Goal: Task Accomplishment & Management: Use online tool/utility

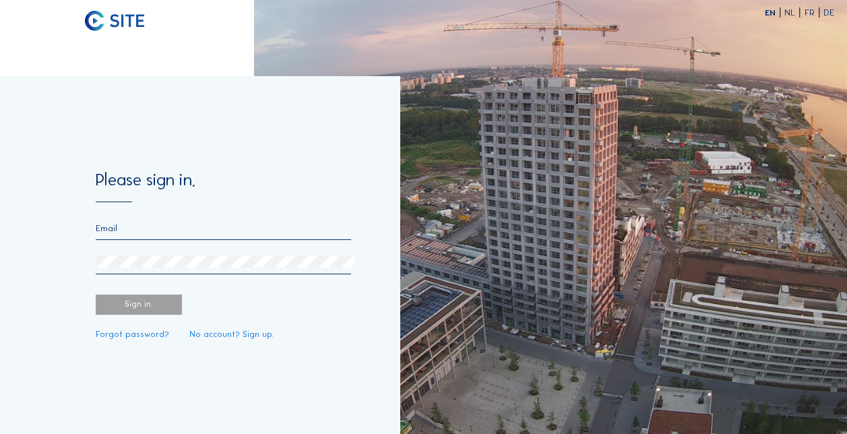
type input "[EMAIL_ADDRESS][DOMAIN_NAME]"
click at [136, 309] on div "Sign in." at bounding box center [139, 305] width 86 height 20
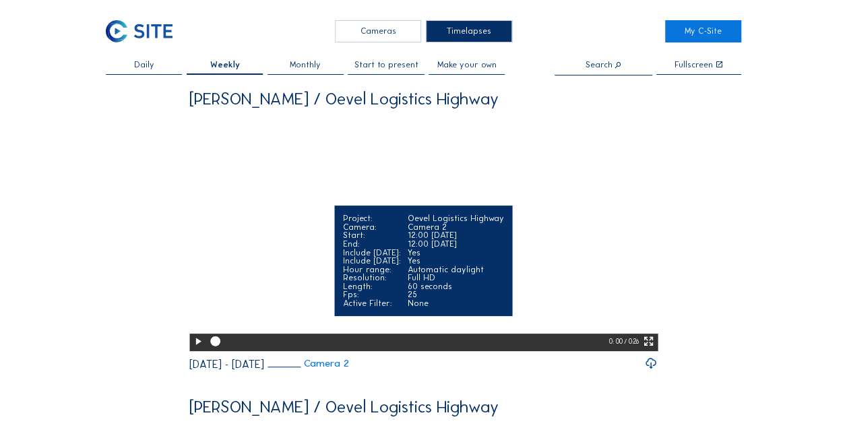
click at [194, 349] on icon at bounding box center [198, 341] width 12 height 15
click at [202, 351] on div at bounding box center [198, 343] width 18 height 18
click at [211, 344] on div at bounding box center [340, 342] width 260 height 4
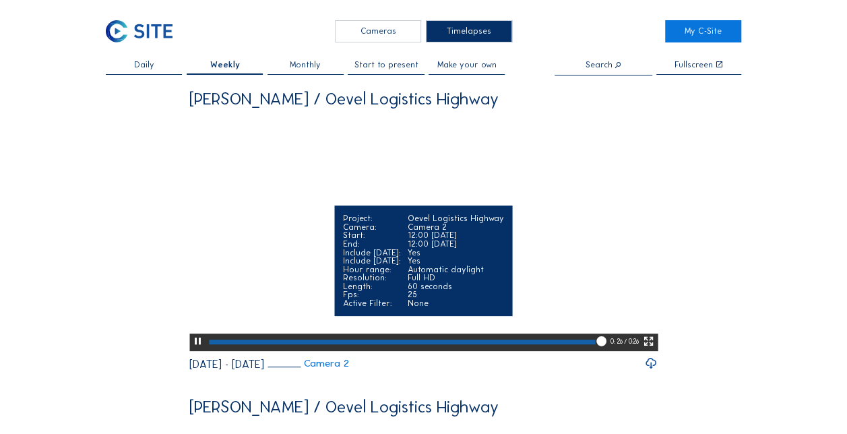
click at [189, 351] on div at bounding box center [198, 343] width 18 height 18
